Goal: Task Accomplishment & Management: Use online tool/utility

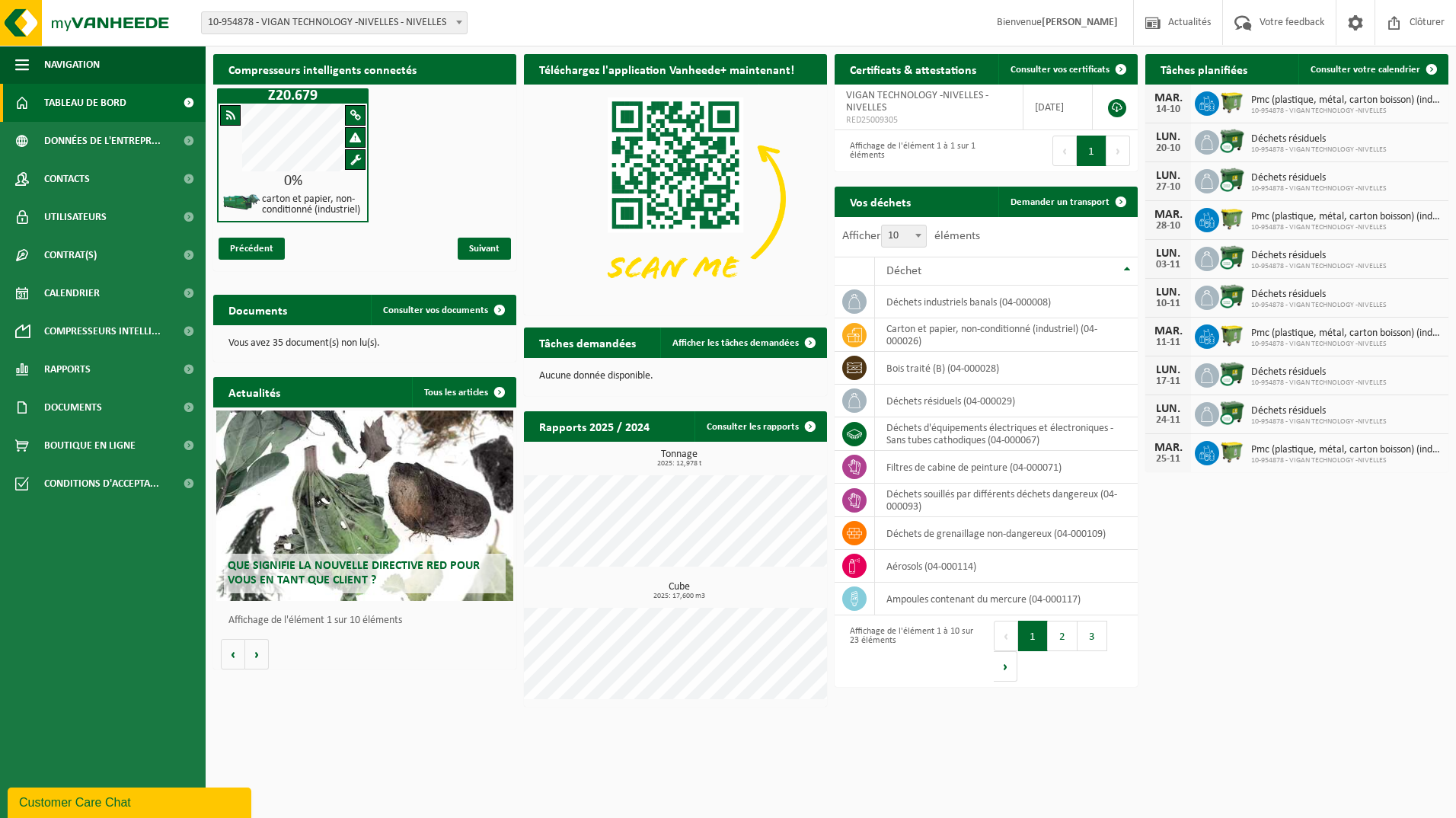
click at [1017, 598] on button "Suivant" at bounding box center [1006, 666] width 24 height 31
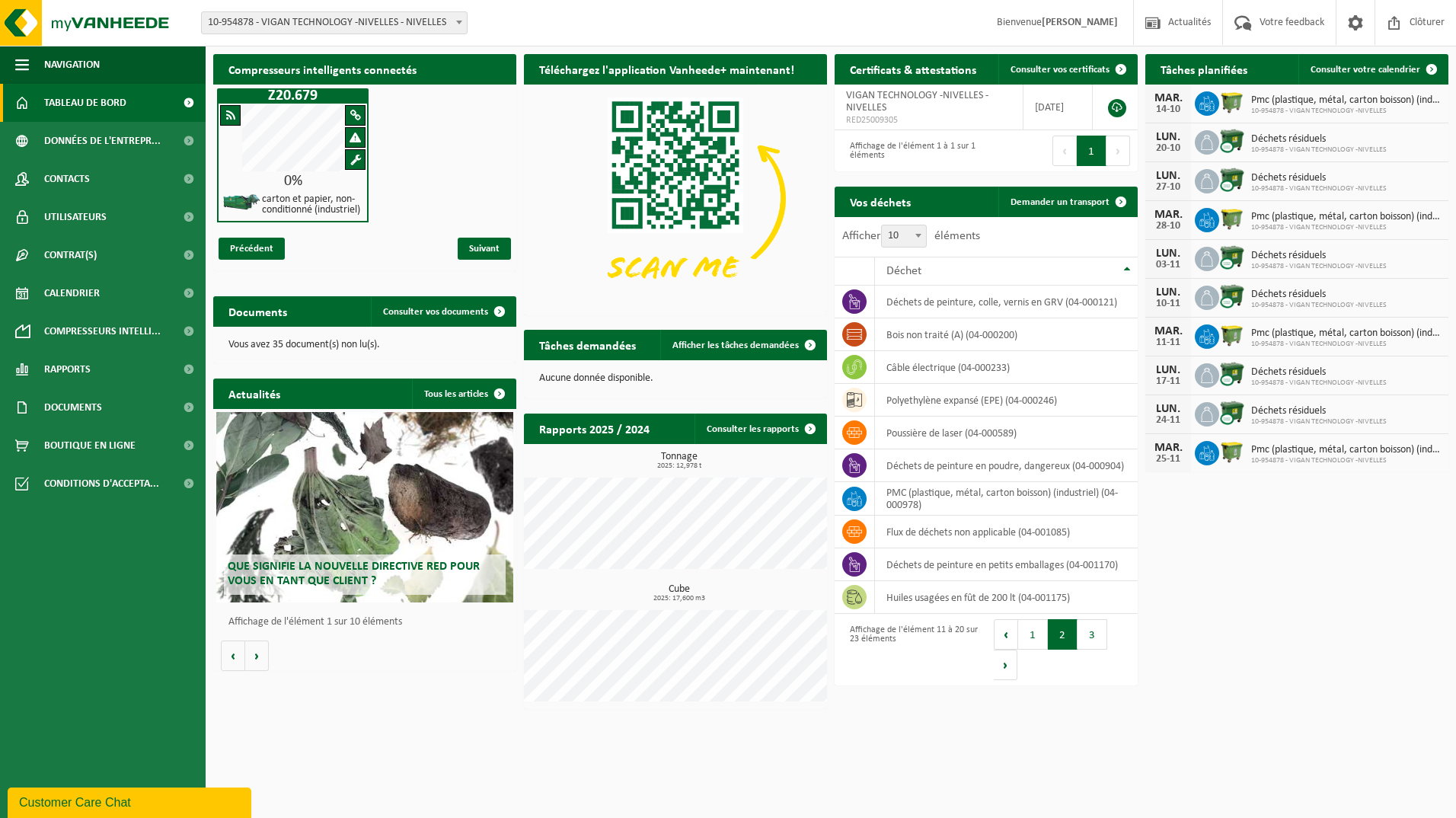
click at [926, 364] on td "câble électrique (04-000233)" at bounding box center [1006, 367] width 263 height 33
click at [926, 366] on td "câble électrique (04-000233)" at bounding box center [1006, 367] width 263 height 33
drag, startPoint x: 926, startPoint y: 366, endPoint x: 1087, endPoint y: 202, distance: 229.8
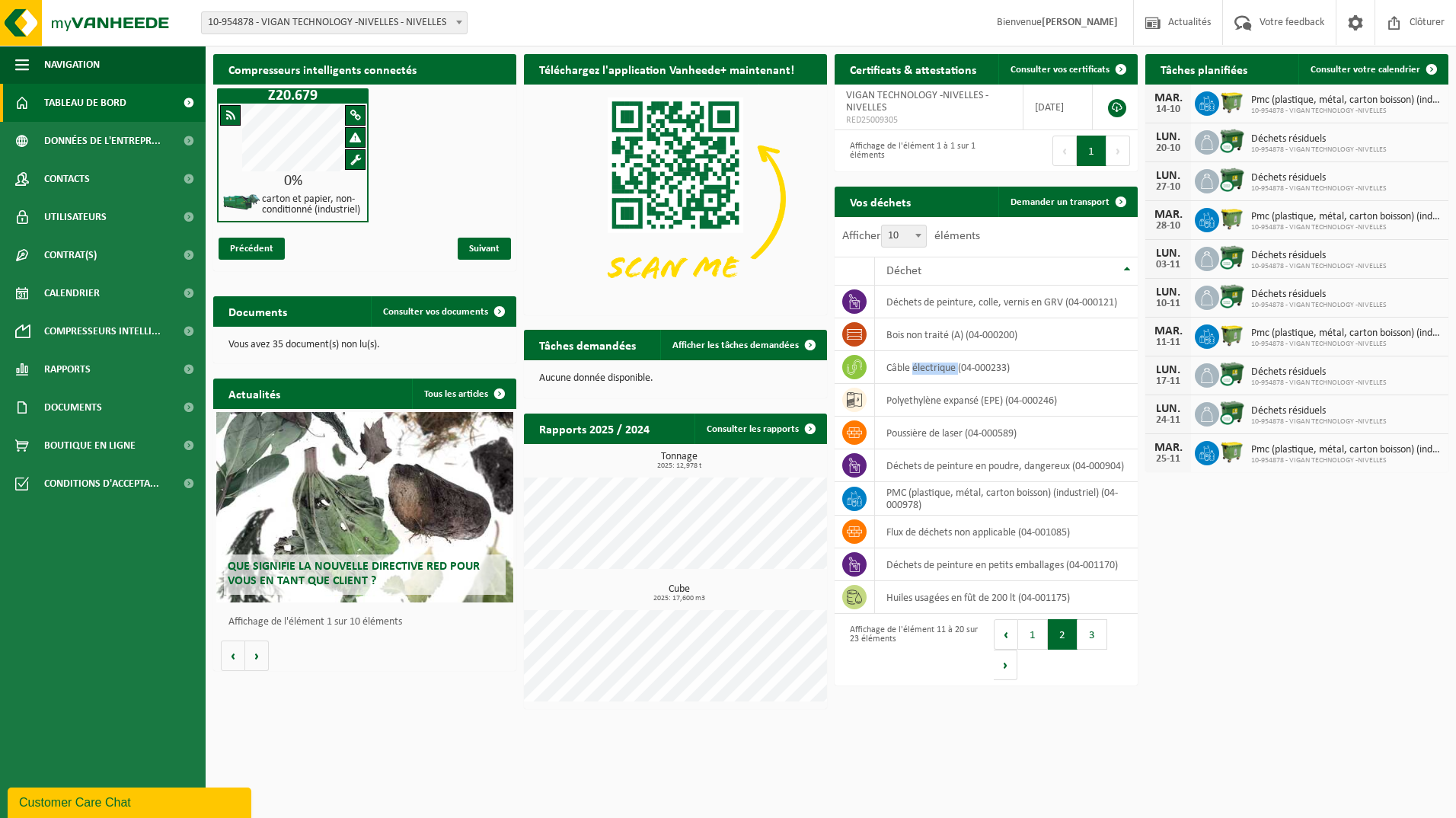
click at [1023, 202] on span "Demander un transport" at bounding box center [1060, 201] width 99 height 10
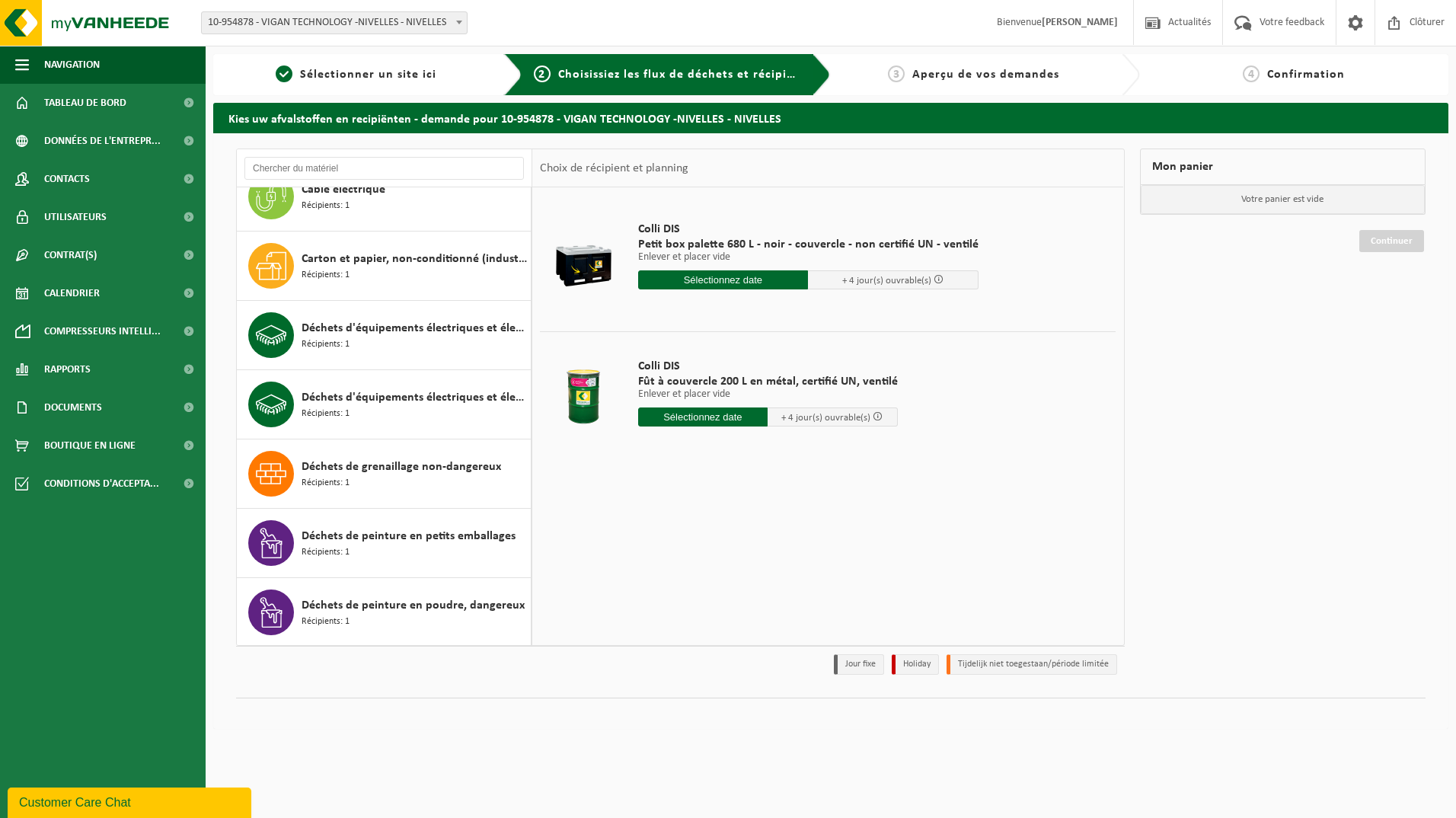
scroll to position [304, 0]
click at [357, 198] on div "Câble électrique Récipients: 1" at bounding box center [414, 194] width 225 height 46
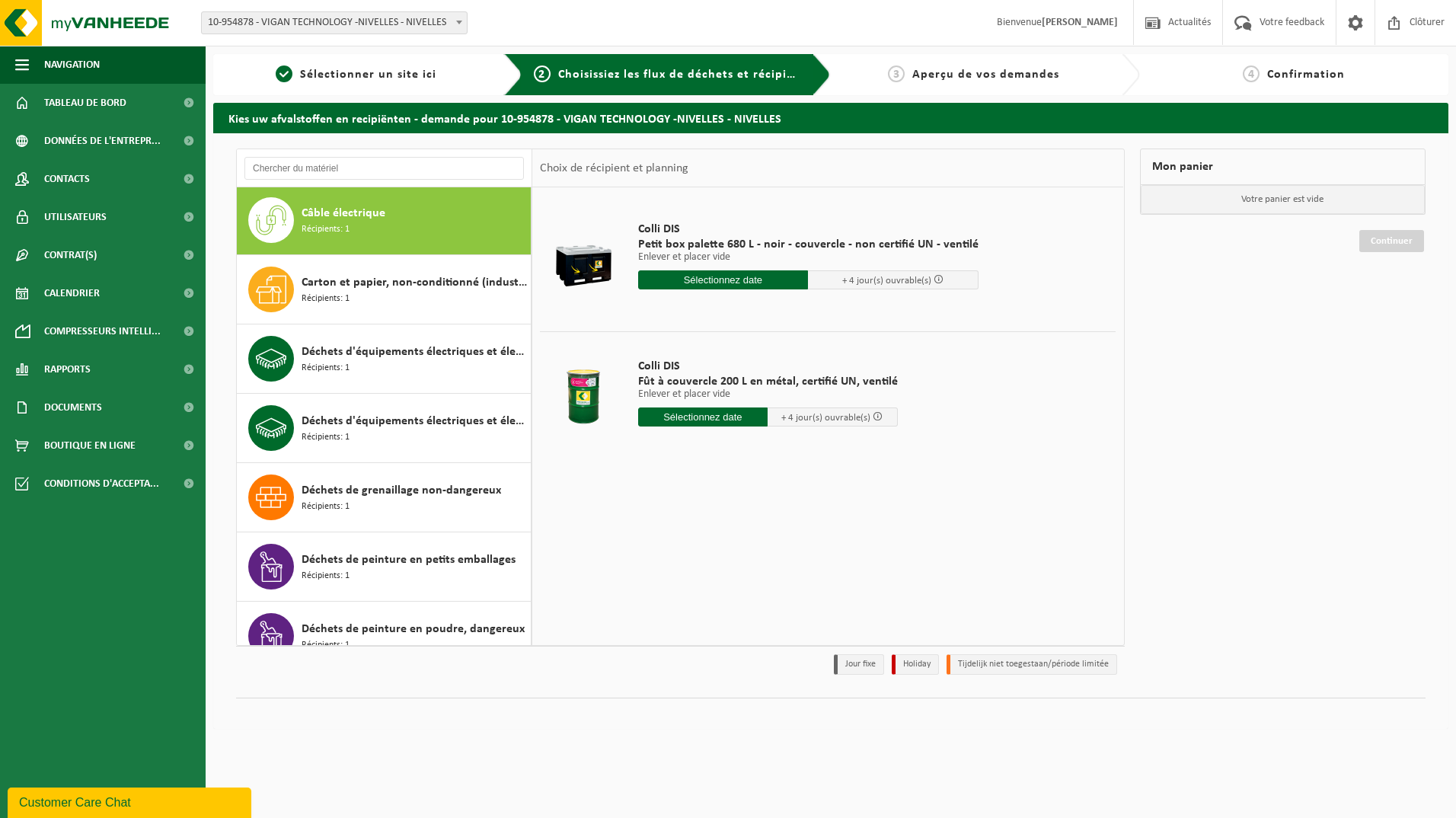
scroll to position [277, 0]
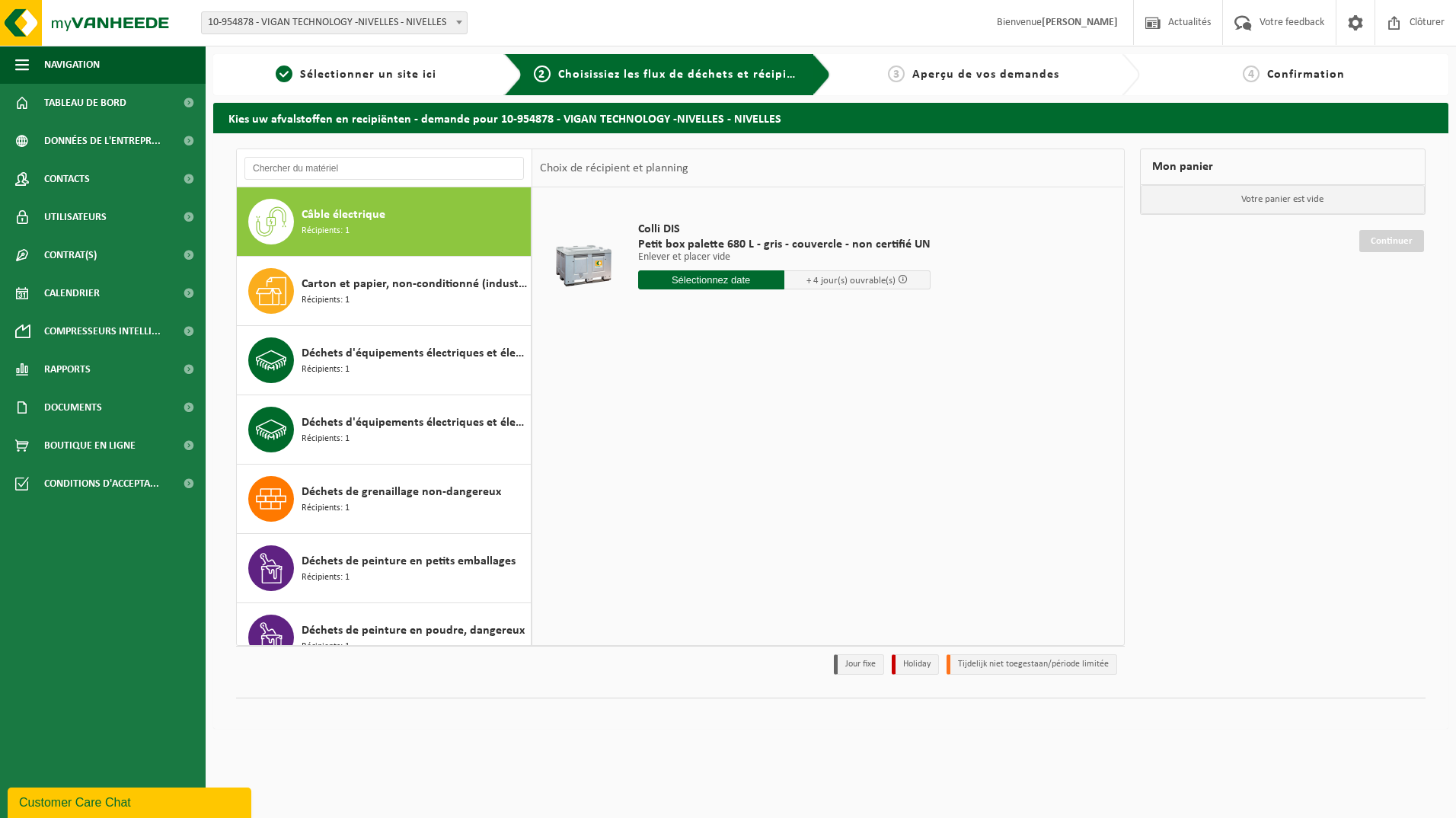
click at [162, 107] on link "Tableau de bord" at bounding box center [103, 102] width 206 height 38
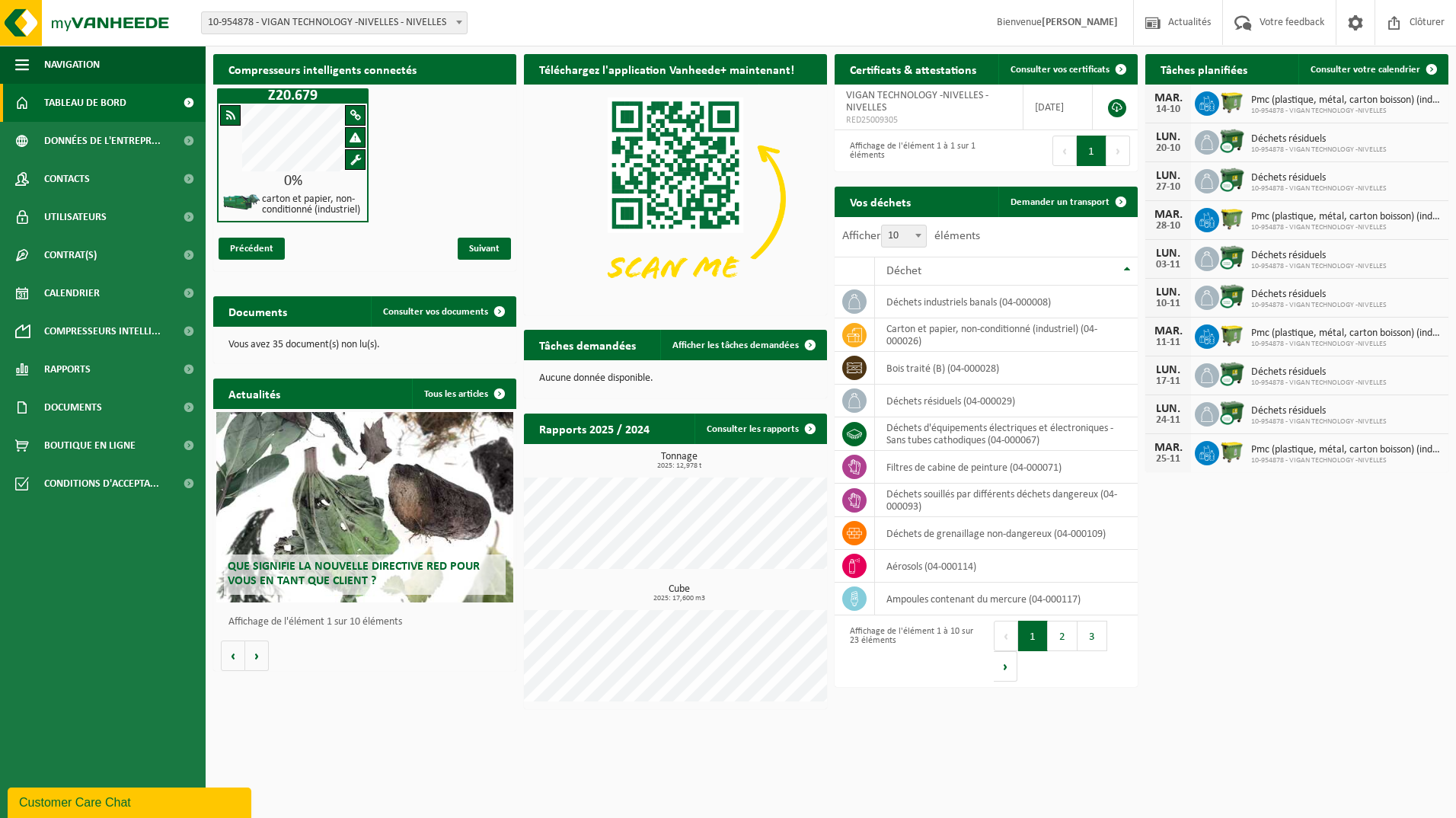
click at [768, 351] on link "Afficher les tâches demandées" at bounding box center [743, 345] width 165 height 31
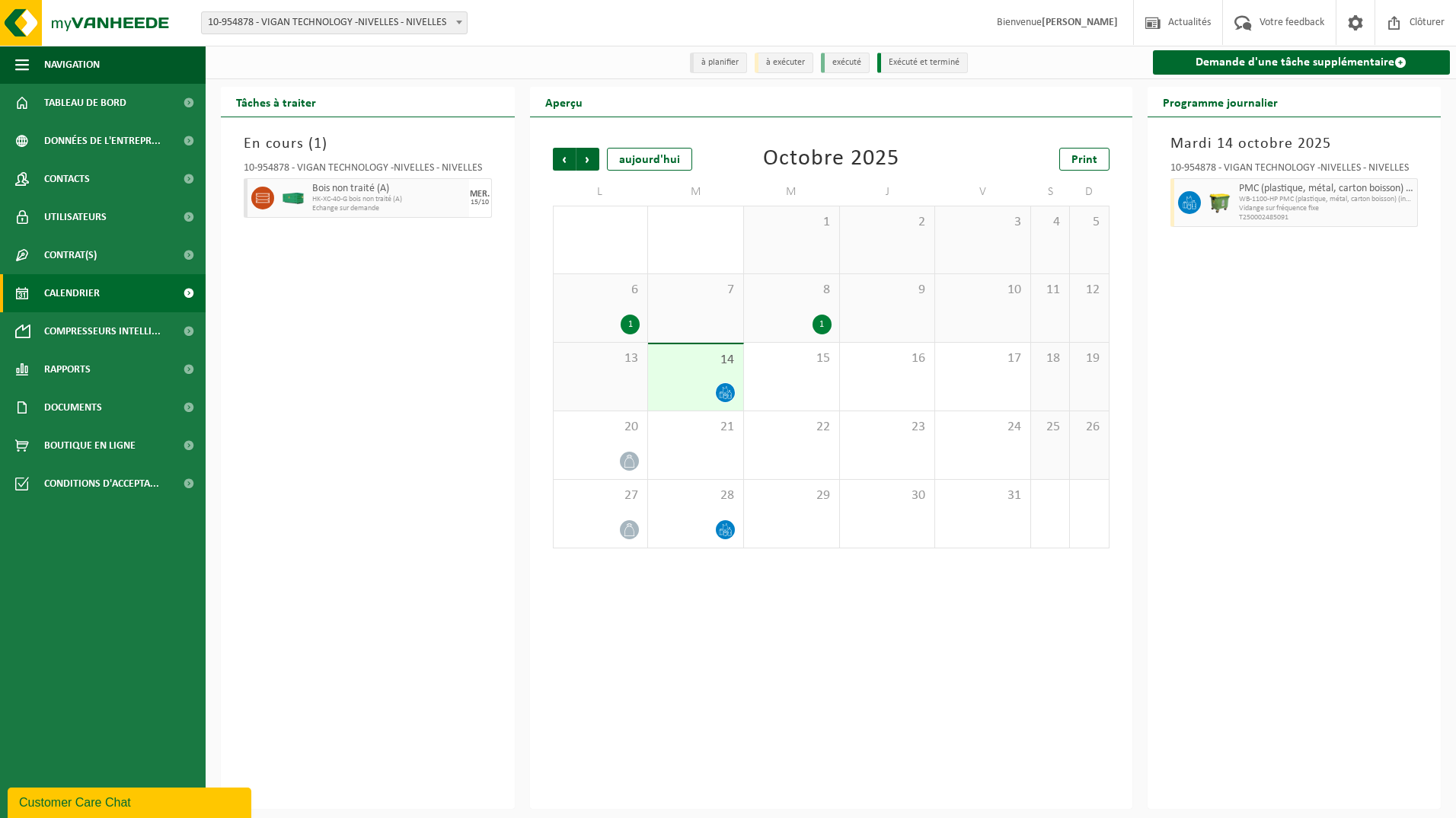
click at [721, 391] on icon at bounding box center [725, 392] width 13 height 13
click at [83, 182] on span "Contacts" at bounding box center [67, 179] width 46 height 38
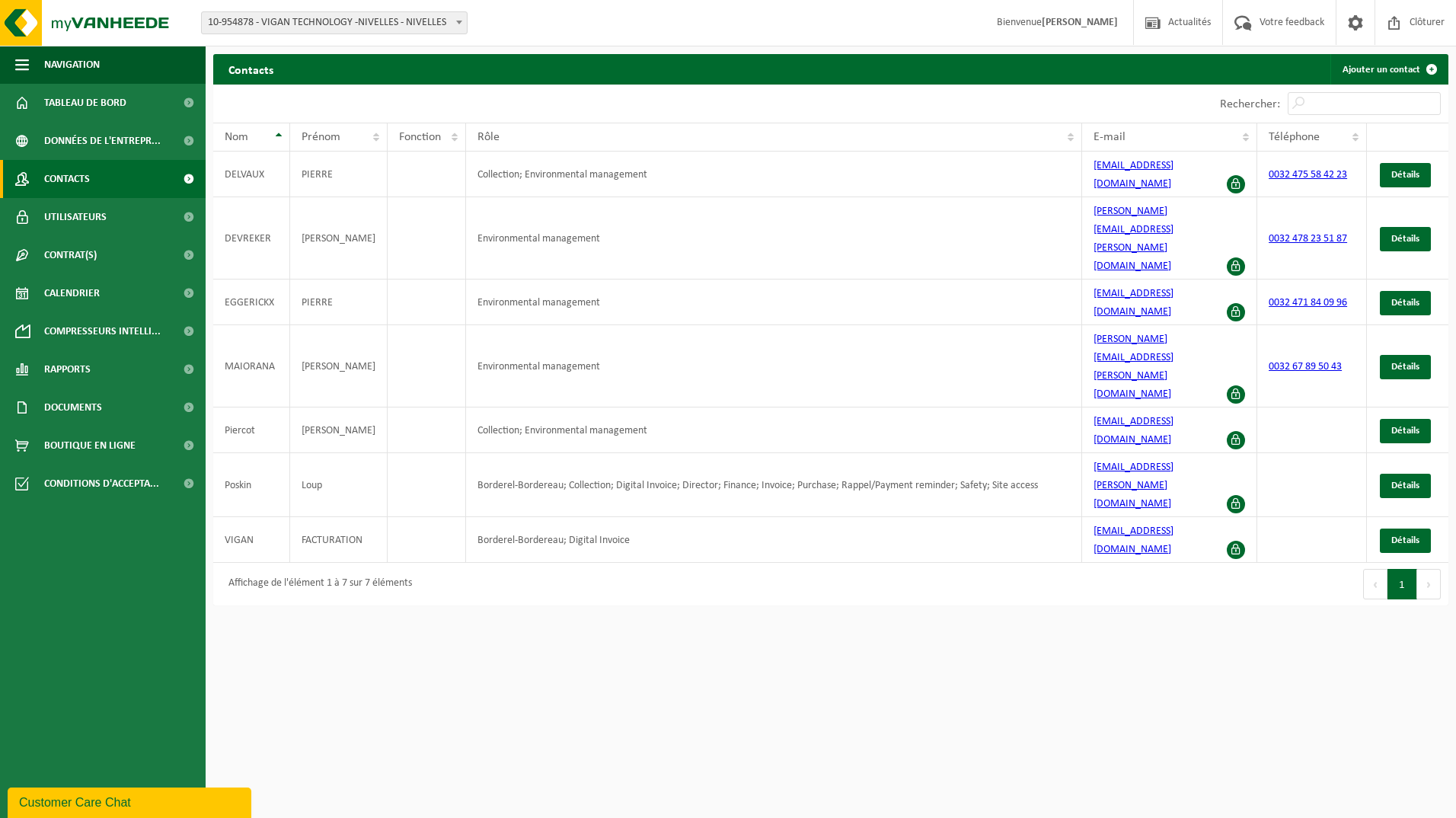
click at [74, 449] on span "Boutique en ligne" at bounding box center [90, 445] width 91 height 38
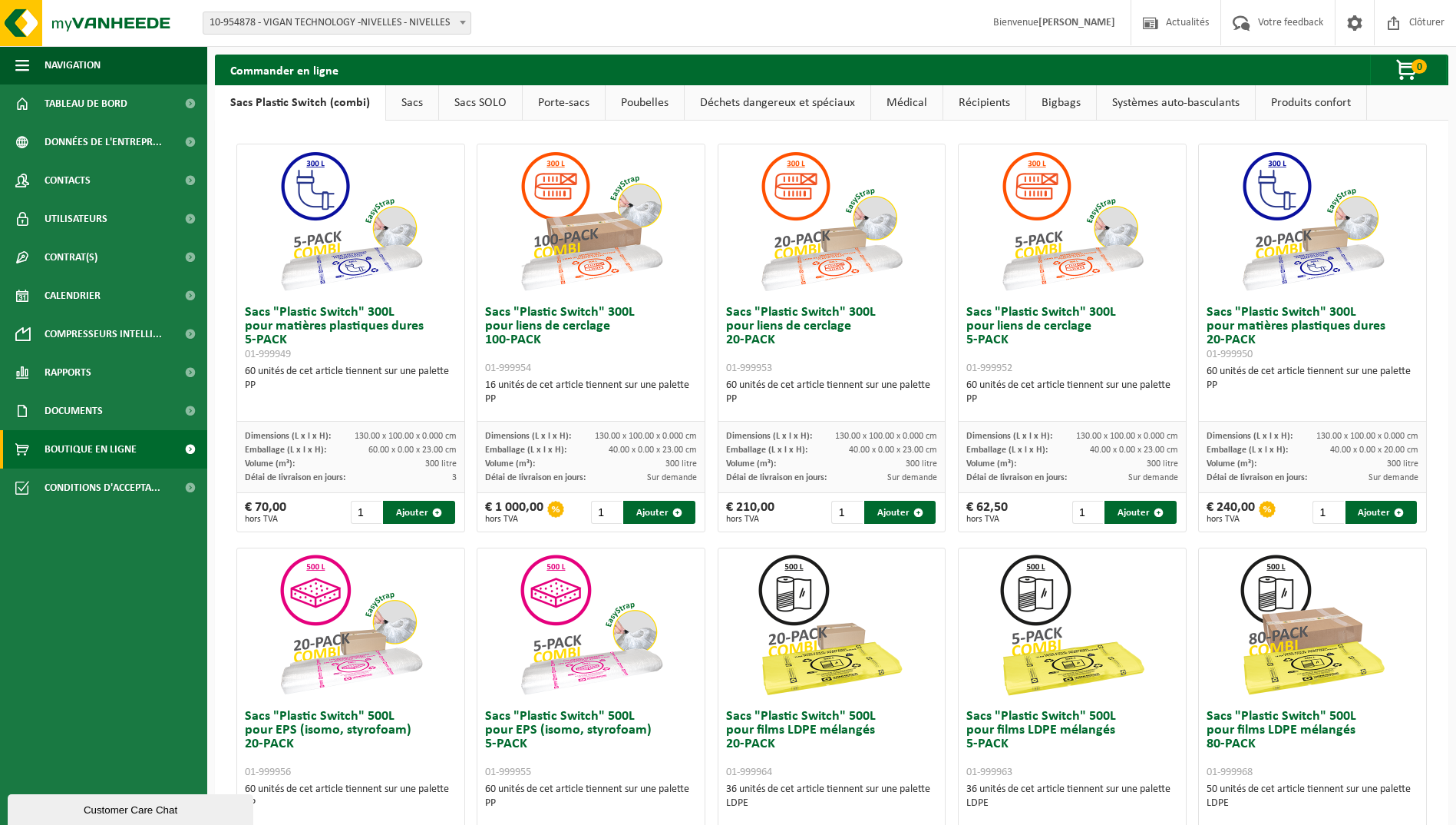
click at [626, 103] on link "Poubelles" at bounding box center [645, 103] width 78 height 35
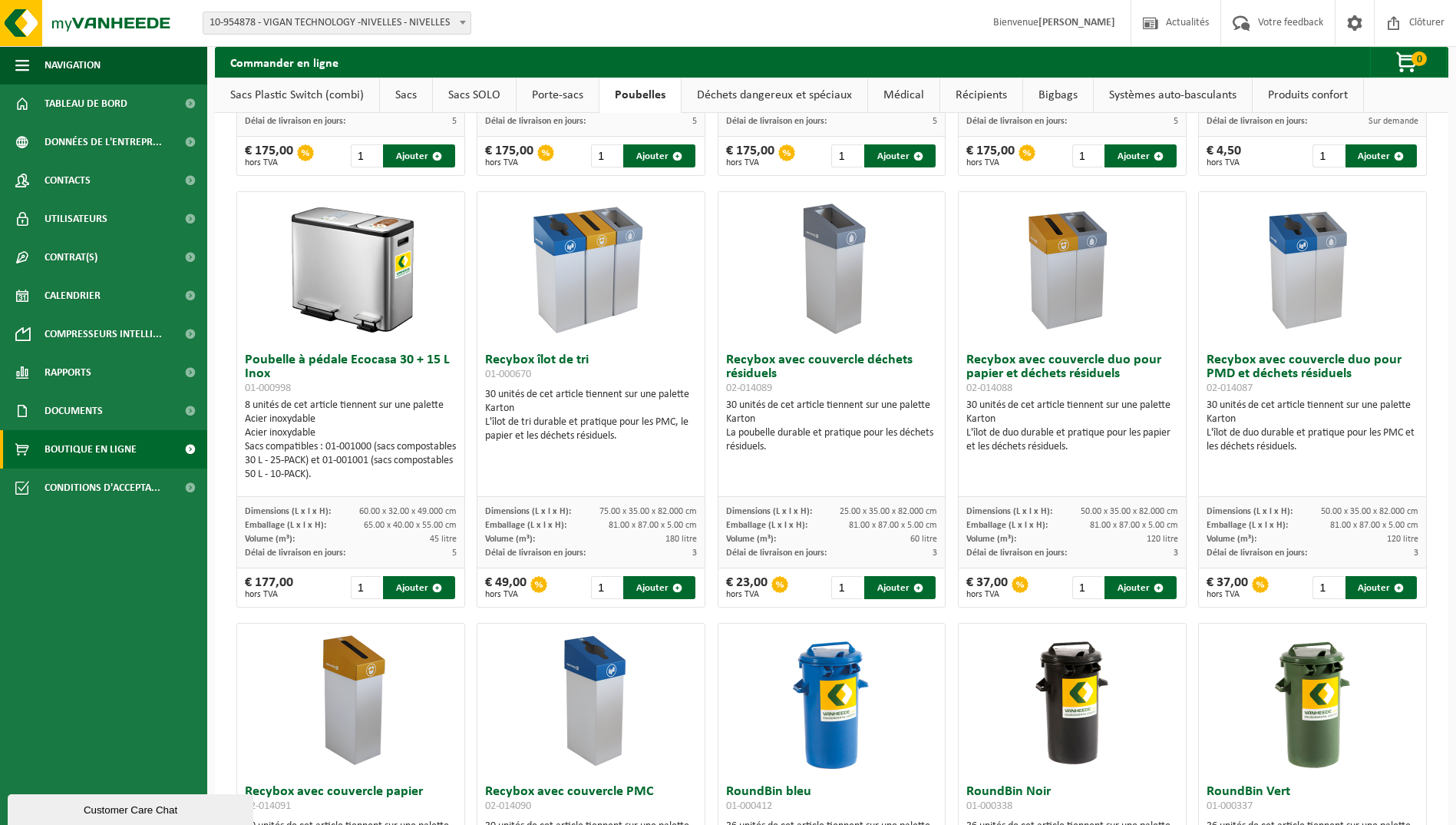
scroll to position [77, 0]
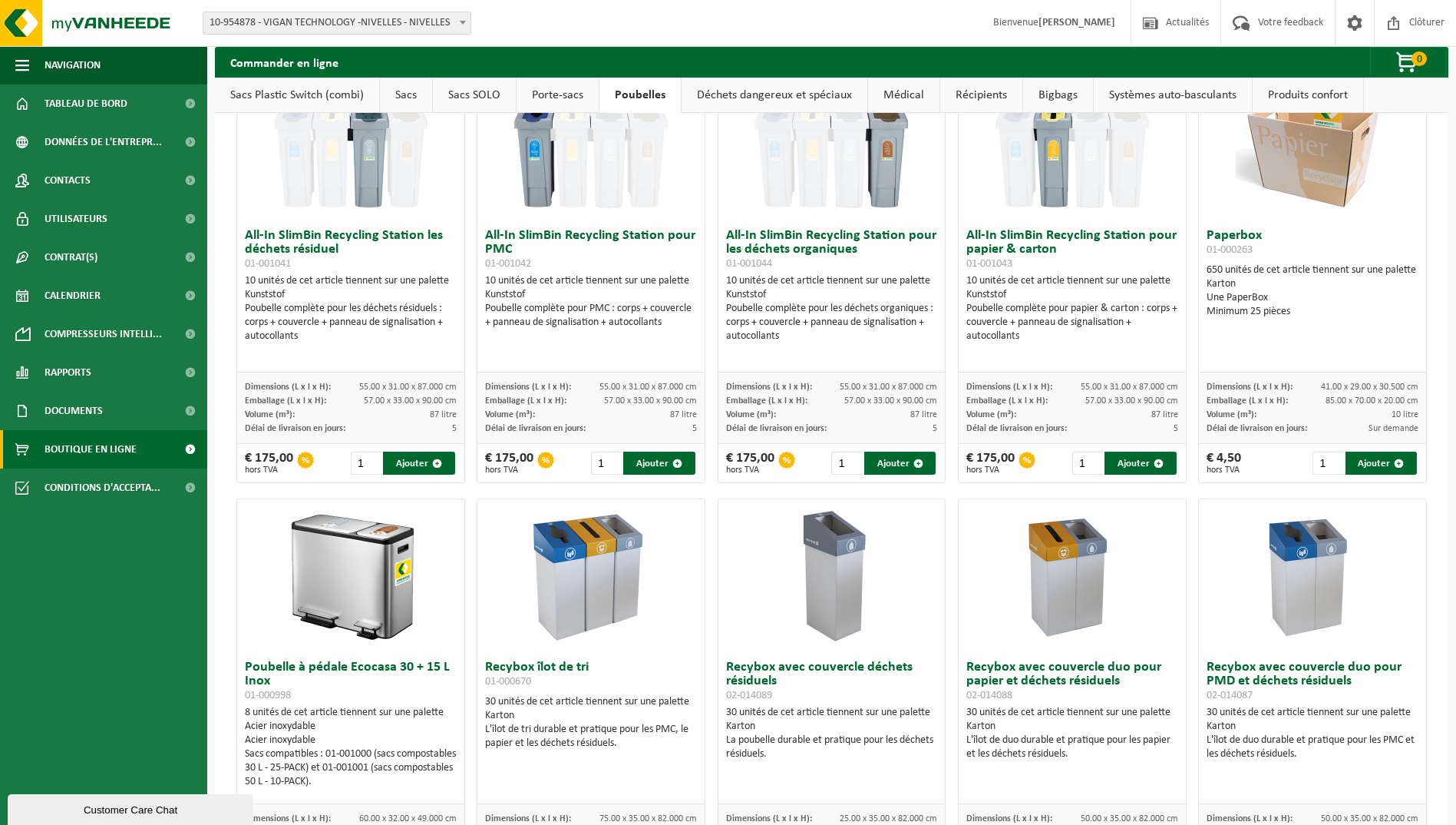
click at [763, 104] on link "Déchets dangereux et spéciaux" at bounding box center [774, 95] width 185 height 35
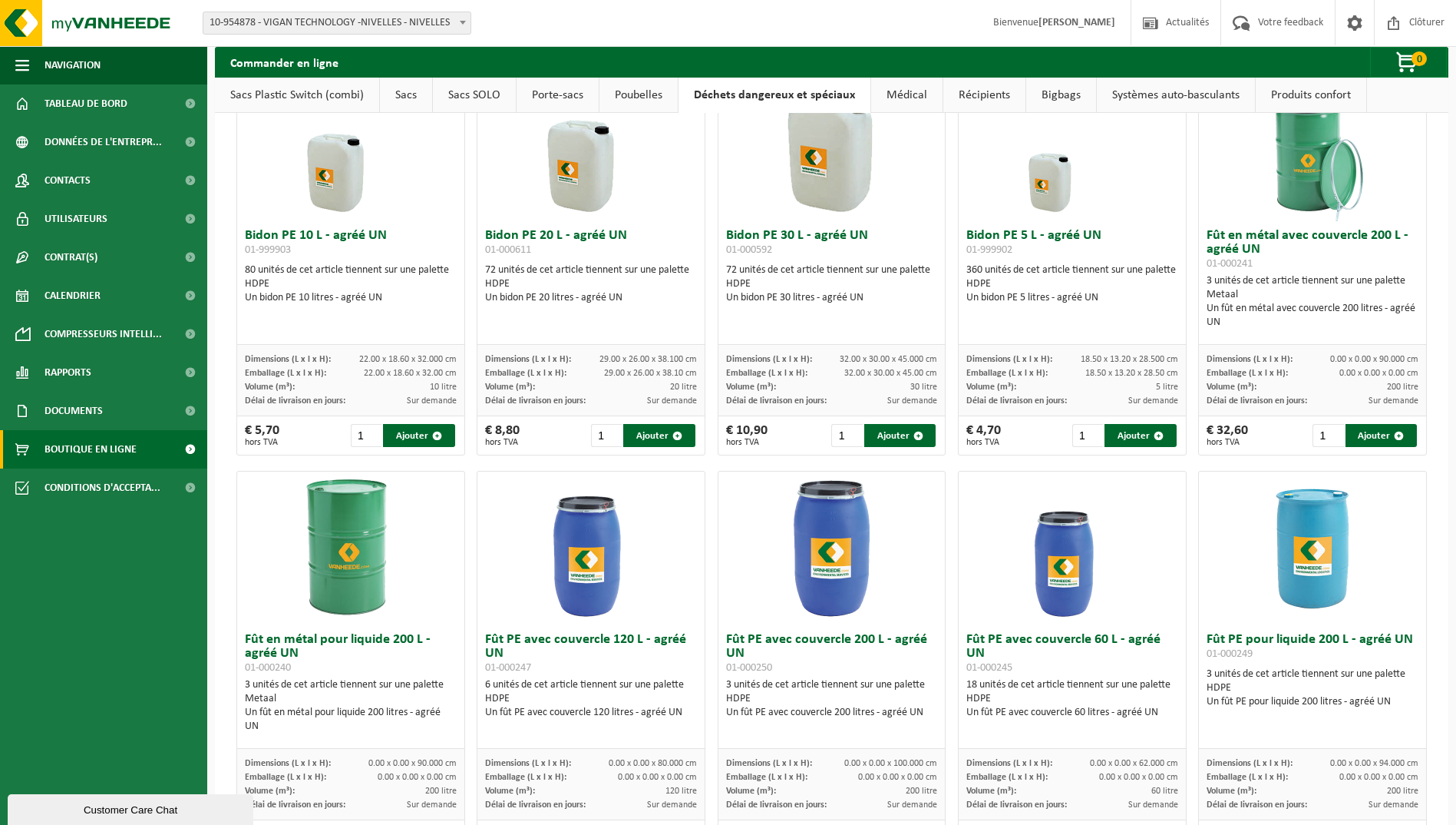
click at [910, 103] on link "Médical" at bounding box center [906, 95] width 72 height 35
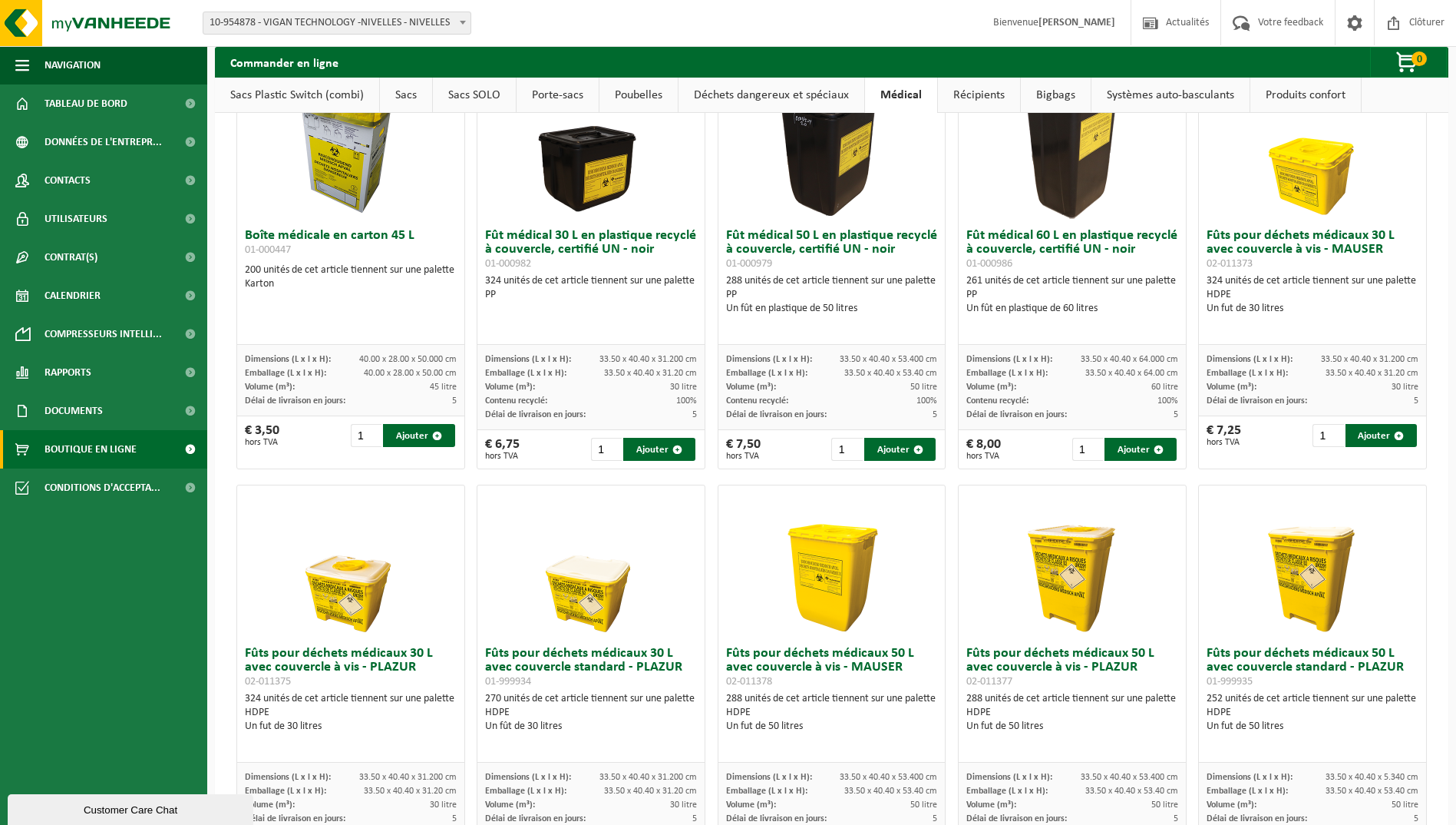
click at [992, 98] on link "Récipients" at bounding box center [979, 95] width 82 height 35
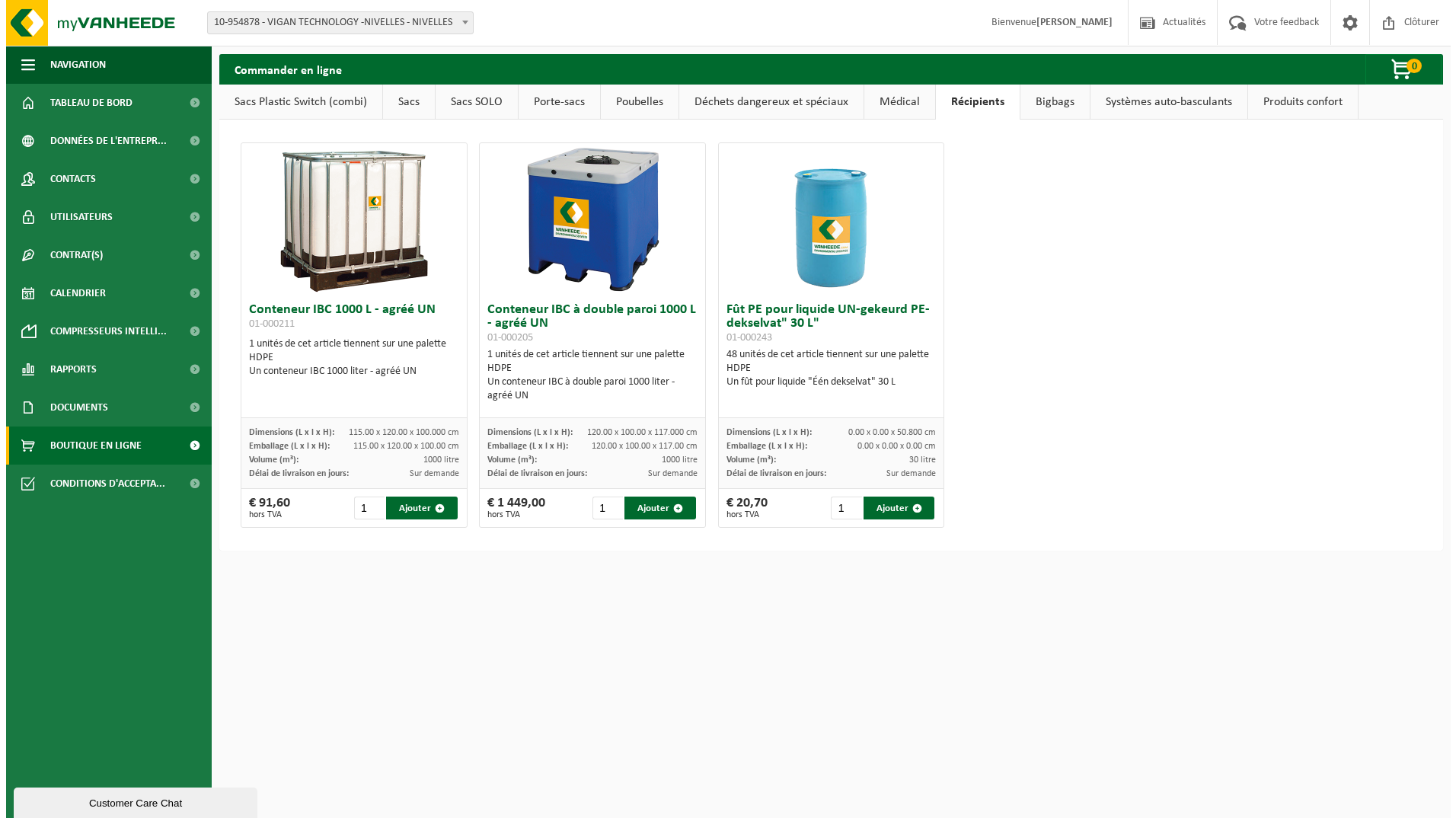
scroll to position [0, 0]
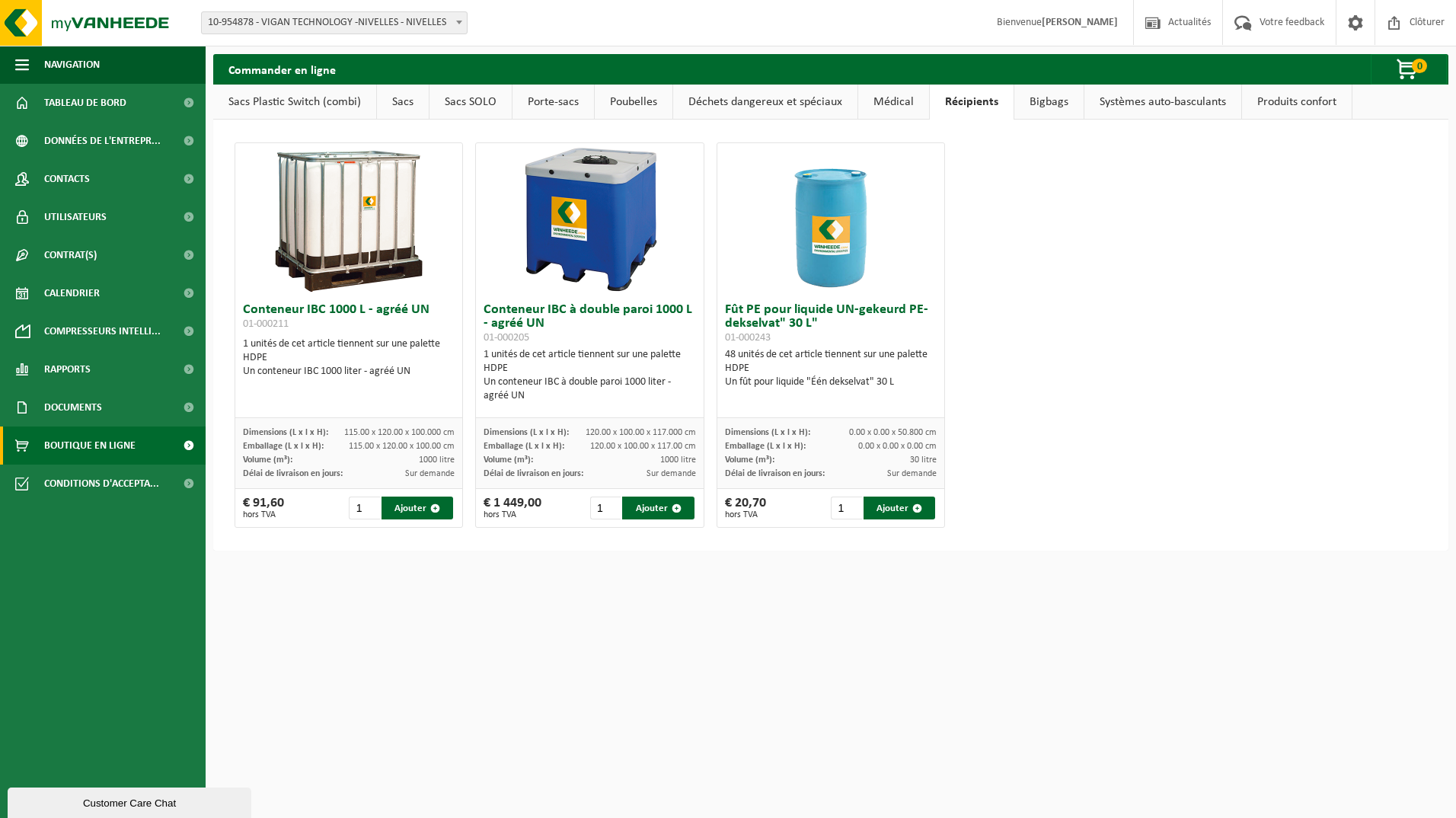
click at [1036, 98] on link "Bigbags" at bounding box center [1049, 102] width 70 height 35
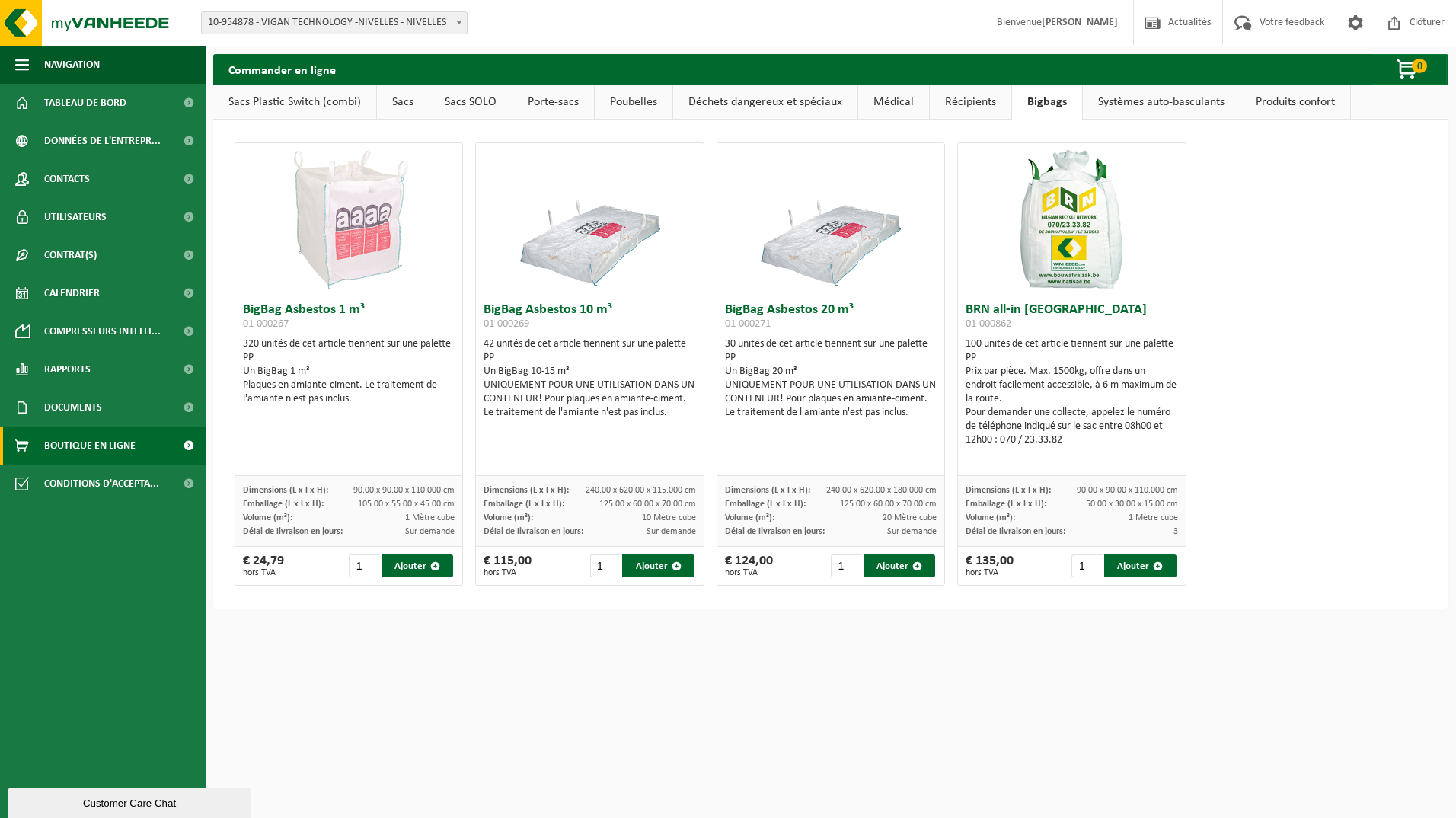
click at [1101, 101] on link "Systèmes auto-basculants" at bounding box center [1161, 102] width 157 height 35
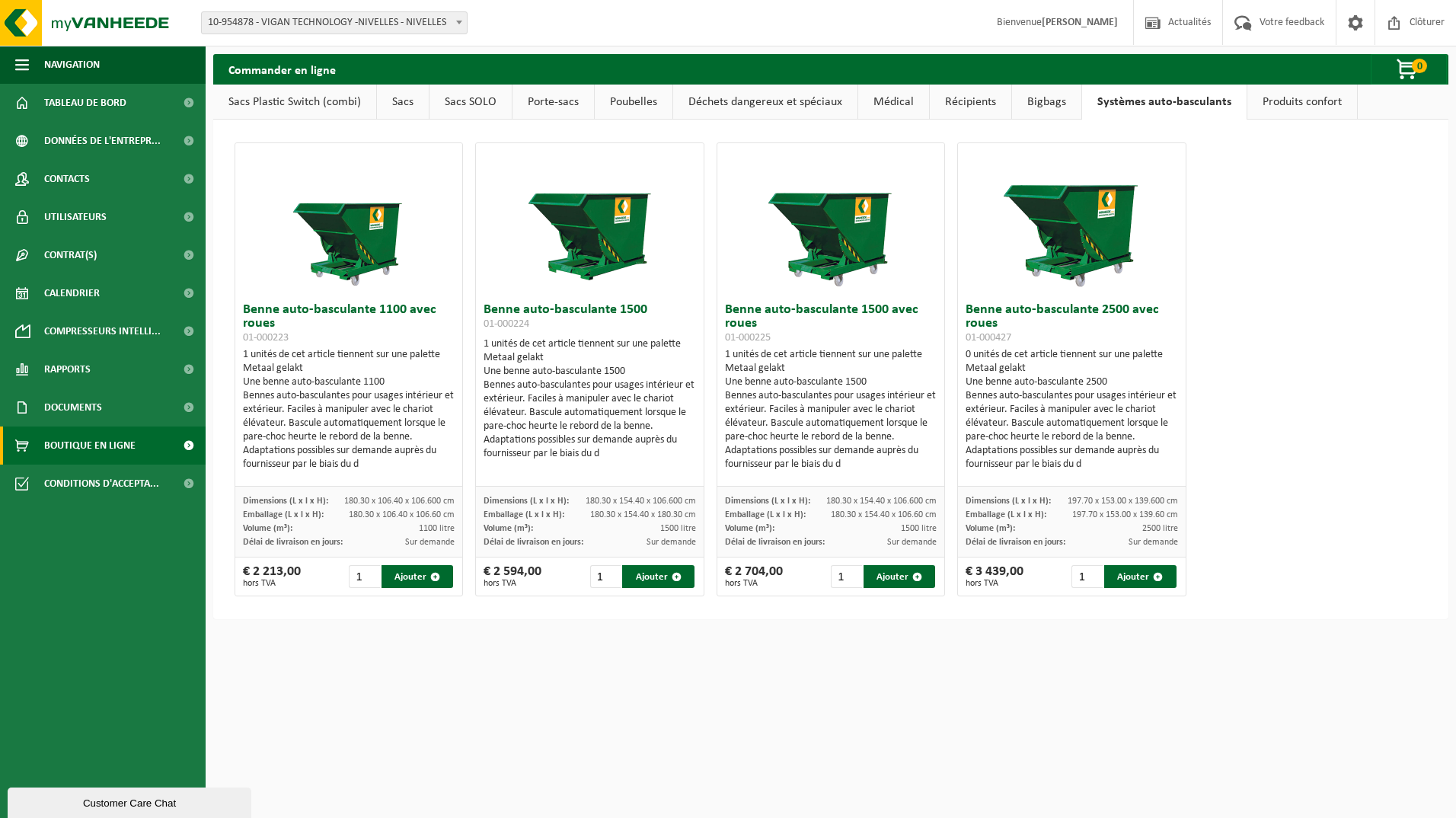
click at [1288, 101] on link "Produits confort" at bounding box center [1302, 102] width 110 height 35
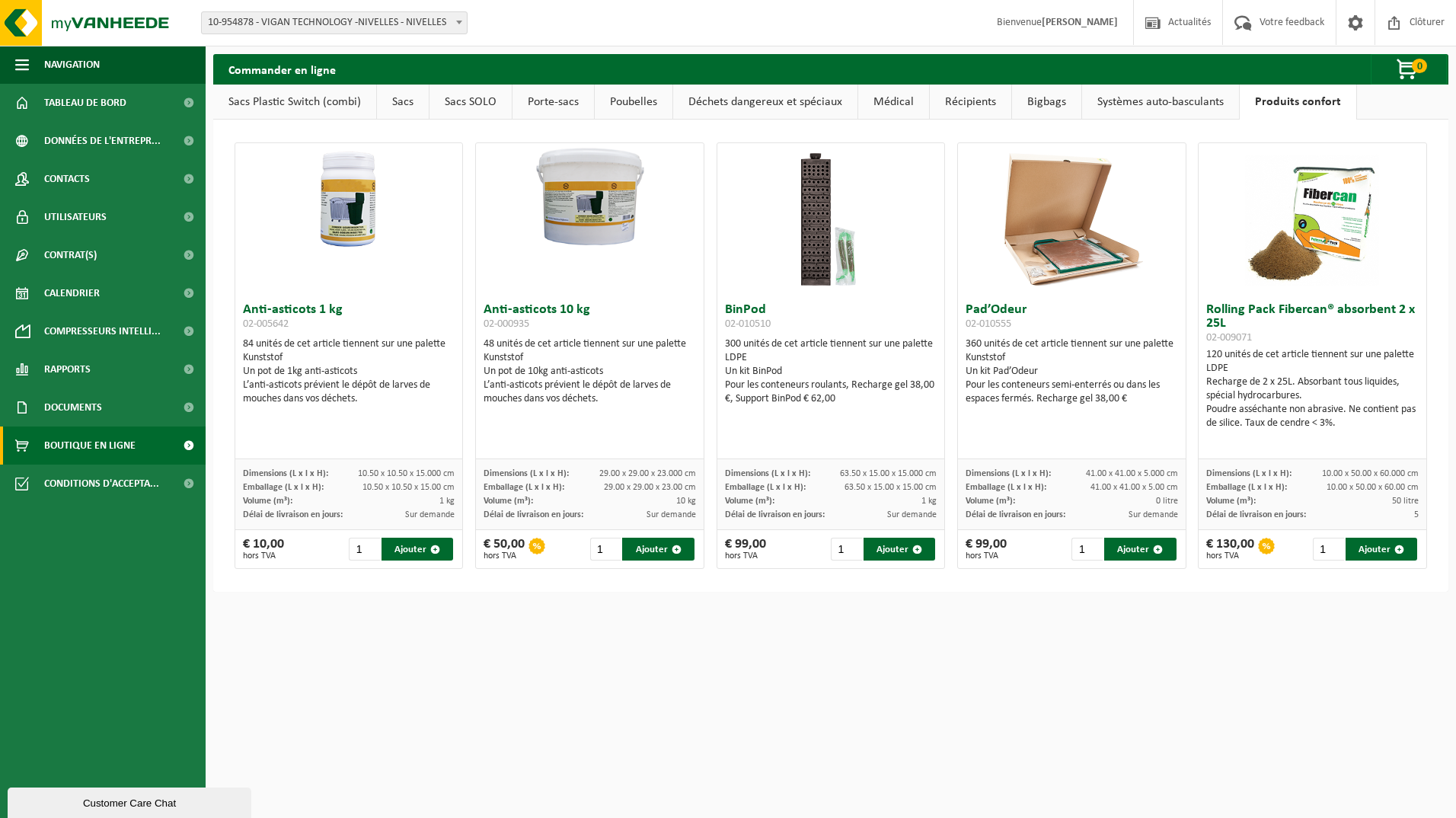
click at [1207, 102] on link "Systèmes auto-basculants" at bounding box center [1160, 102] width 157 height 35
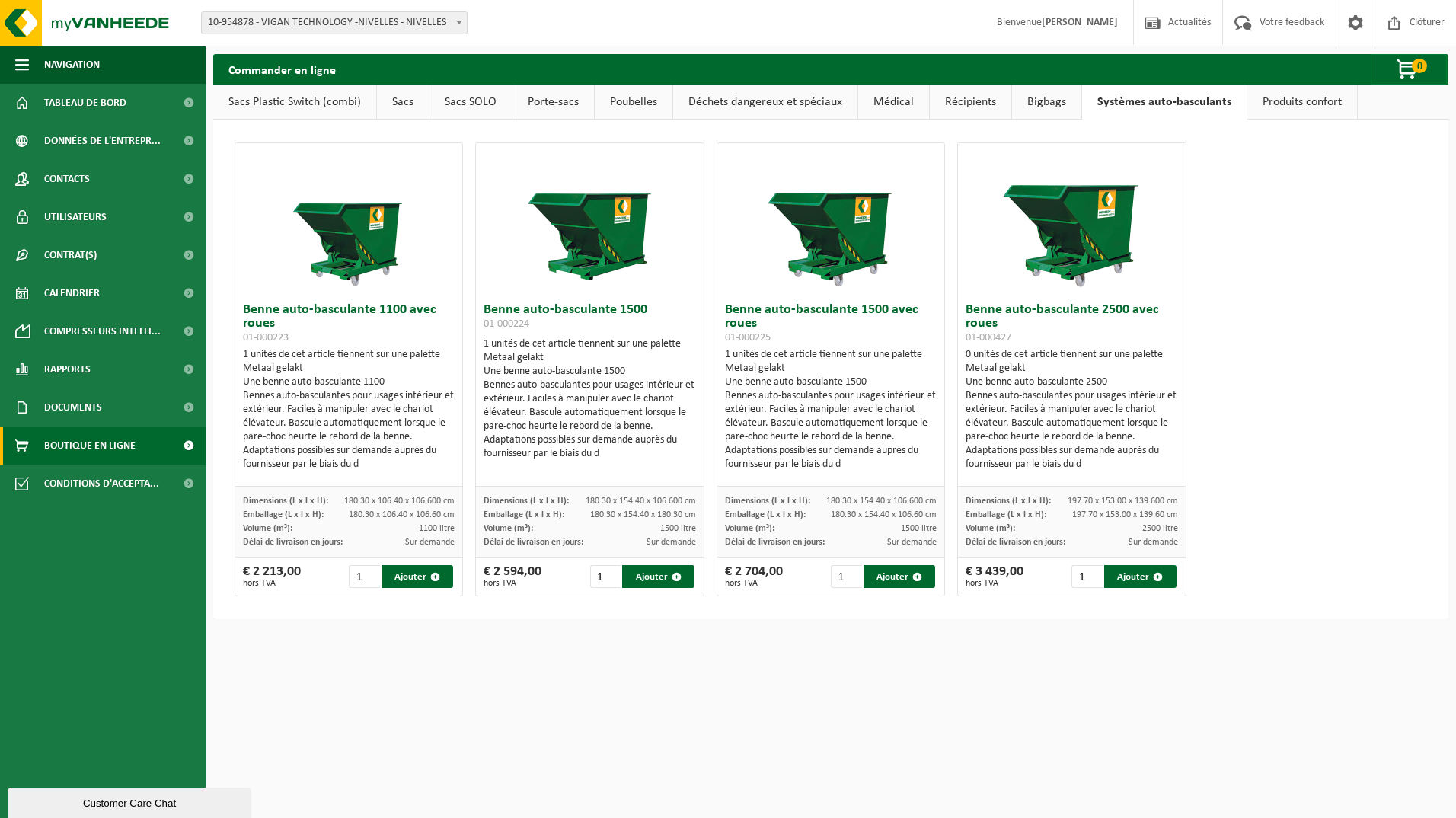
click at [97, 405] on span "Documents" at bounding box center [73, 406] width 58 height 38
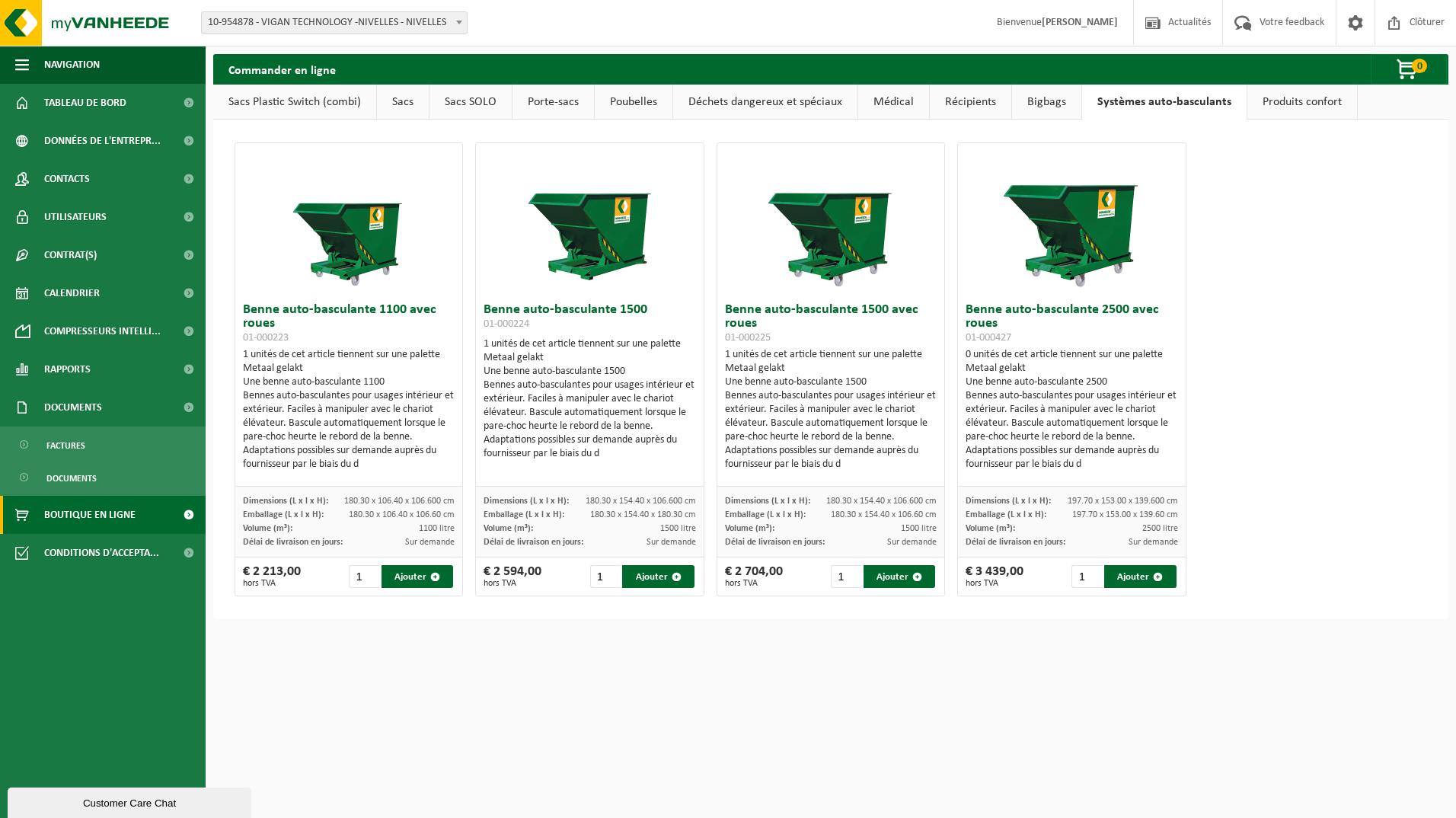
click at [101, 403] on span "Documents" at bounding box center [73, 406] width 58 height 38
